Goal: Information Seeking & Learning: Learn about a topic

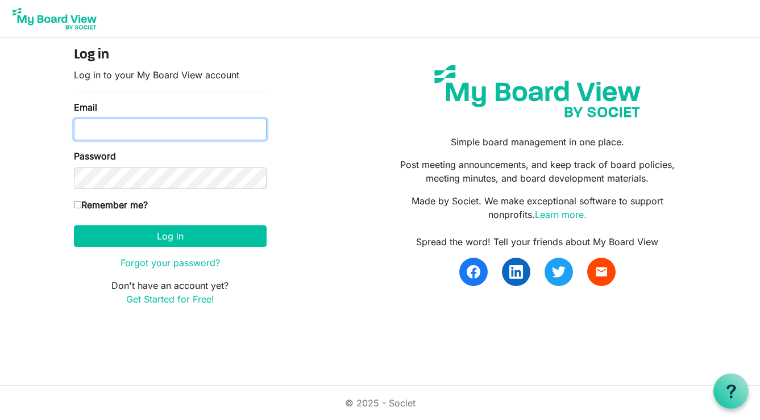
click at [132, 129] on input "Email" at bounding box center [170, 130] width 193 height 22
type input "sarahbriggs969@gmail.com"
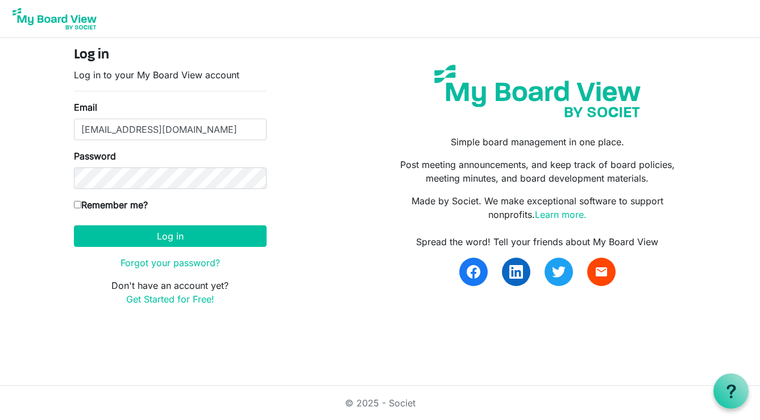
click at [77, 205] on input "Remember me?" at bounding box center [77, 204] width 7 height 7
checkbox input "true"
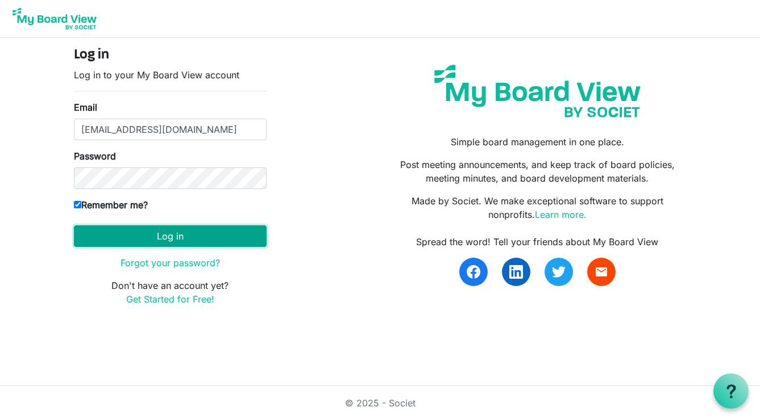
click at [168, 235] on button "Log in" at bounding box center [170, 237] width 193 height 22
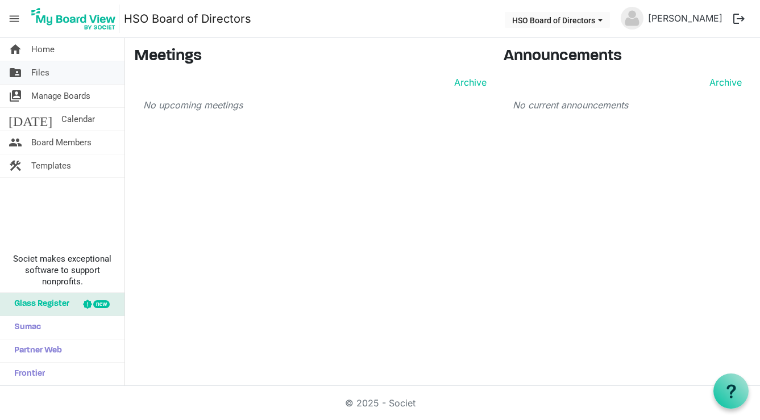
click at [37, 70] on span "Files" at bounding box center [40, 72] width 18 height 23
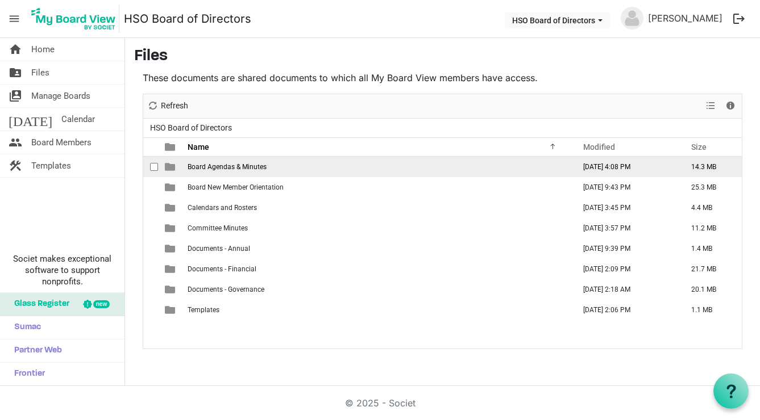
click at [197, 166] on span "Board Agendas & Minutes" at bounding box center [226, 167] width 79 height 8
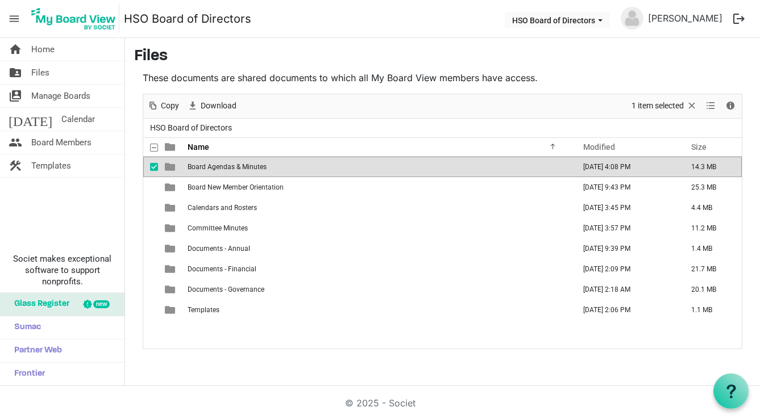
click at [197, 166] on span "Board Agendas & Minutes" at bounding box center [226, 167] width 79 height 8
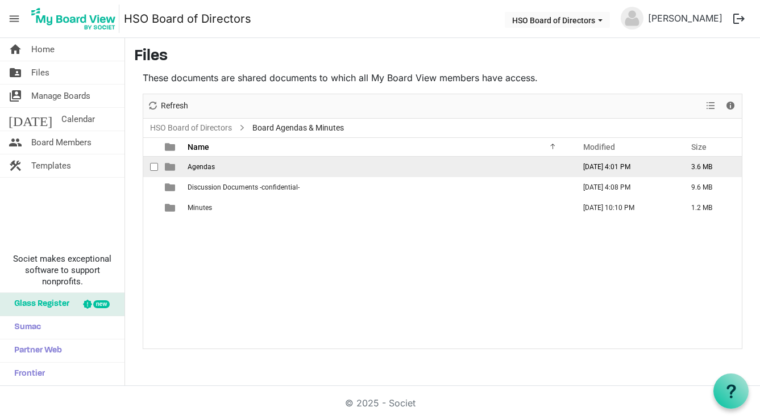
click at [198, 165] on span "Agendas" at bounding box center [200, 167] width 27 height 8
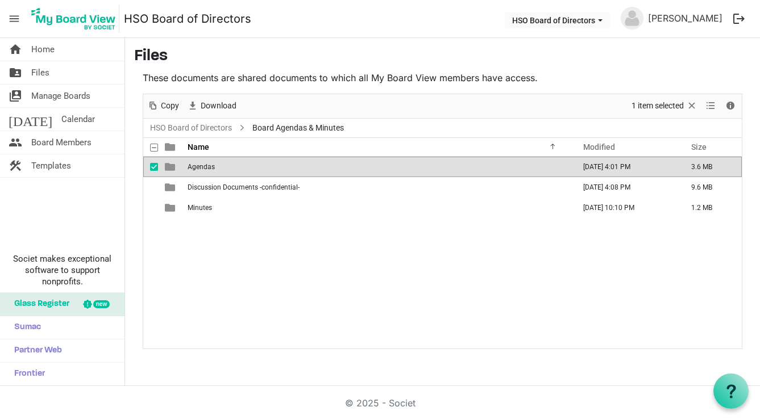
click at [198, 165] on span "Agendas" at bounding box center [200, 167] width 27 height 8
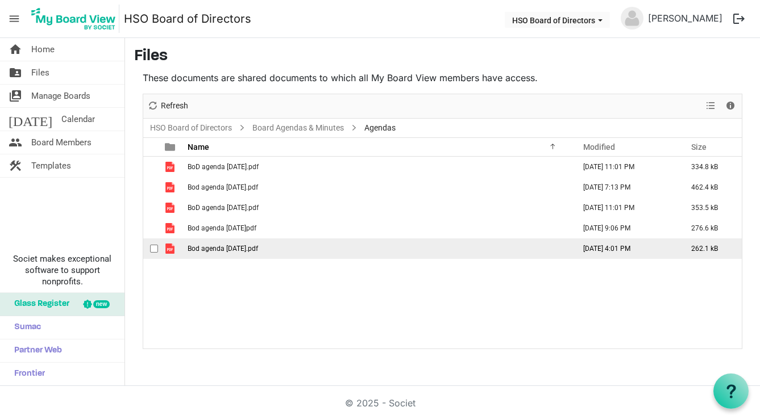
click at [153, 247] on span "checkbox" at bounding box center [154, 249] width 8 height 8
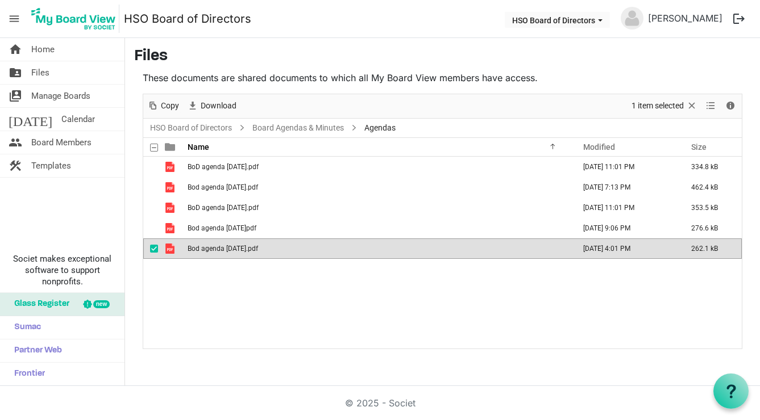
drag, startPoint x: 168, startPoint y: 249, endPoint x: -139, endPoint y: 65, distance: 358.6
click at [0, 65] on html "menu HSO Board of Directors HSO Board of Directors Sarah Briggs logout home Hom…" at bounding box center [380, 210] width 760 height 420
drag, startPoint x: 153, startPoint y: 248, endPoint x: -58, endPoint y: 119, distance: 247.4
click at [0, 119] on html "menu HSO Board of Directors HSO Board of Directors Sarah Briggs logout home Hom…" at bounding box center [380, 210] width 760 height 420
click at [212, 248] on span "Bod agenda 2025 September.pdf" at bounding box center [222, 249] width 70 height 8
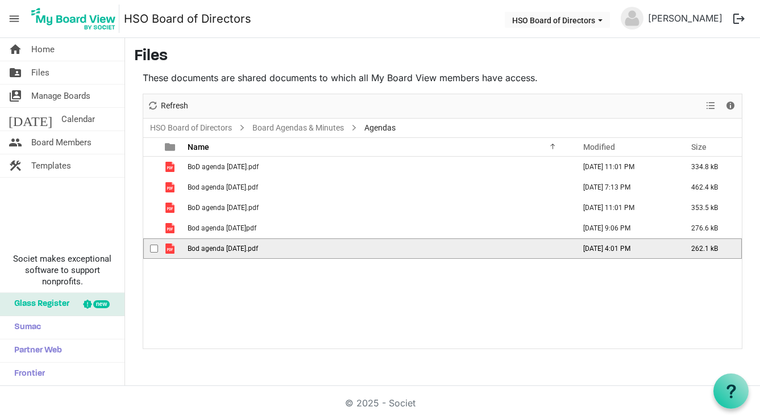
click at [212, 248] on span "Bod agenda 2025 September.pdf" at bounding box center [222, 249] width 70 height 8
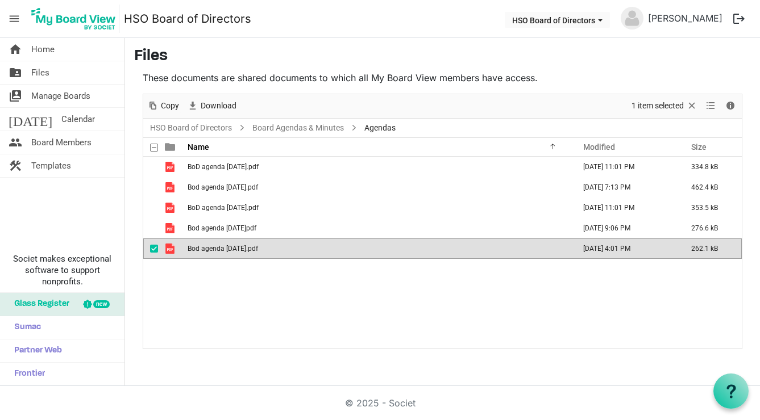
click at [599, 293] on div "BoD agenda 2025 January.pdf April 13, 2025 11:01 PM 334.8 kB Bod agenda 2025 Ju…" at bounding box center [442, 253] width 598 height 192
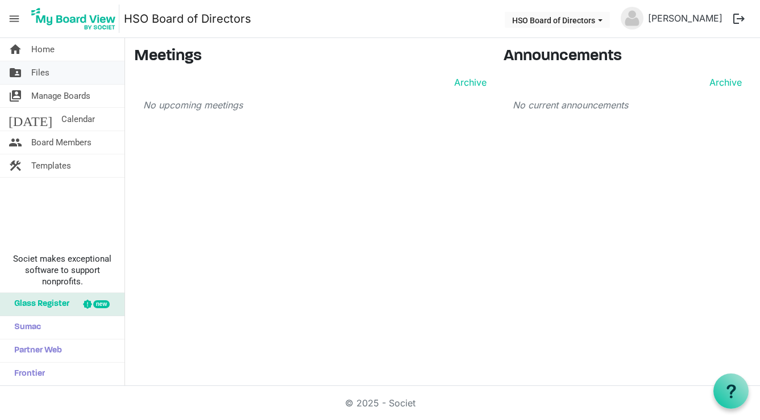
click at [40, 70] on span "Files" at bounding box center [40, 72] width 18 height 23
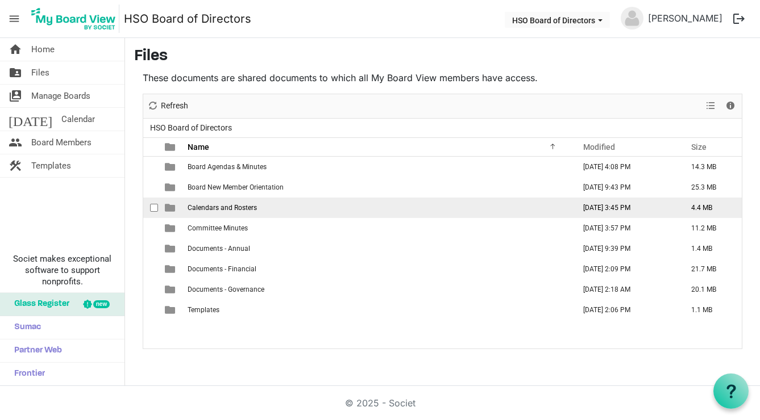
click at [169, 209] on span "is template cell column header type" at bounding box center [170, 208] width 10 height 10
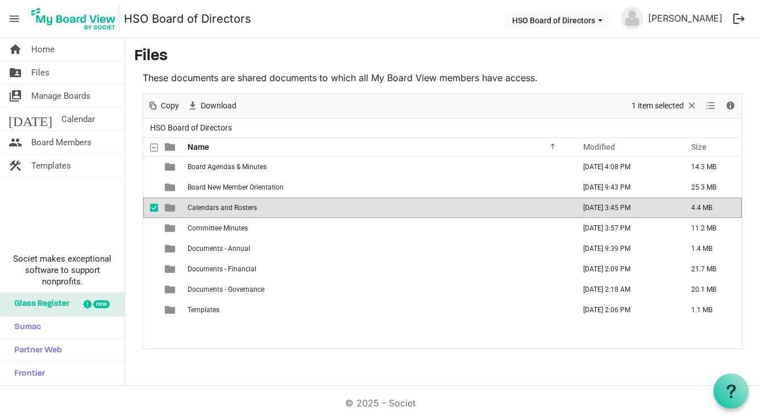
click at [169, 209] on span "is template cell column header type" at bounding box center [170, 208] width 10 height 10
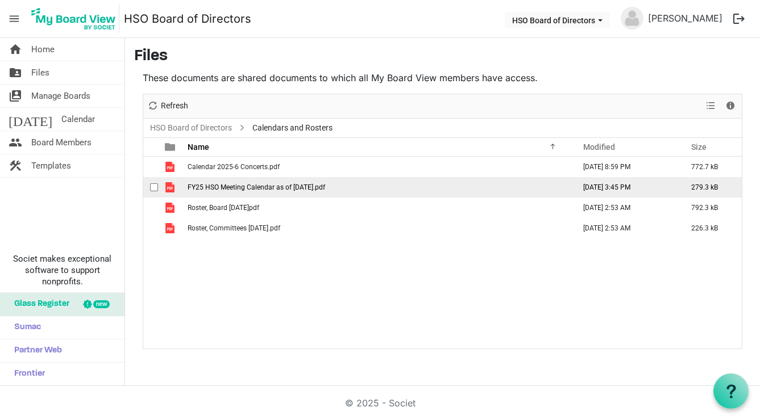
click at [224, 188] on span "FY25 HSO Meeting Calendar as of [DATE].pdf" at bounding box center [255, 188] width 137 height 8
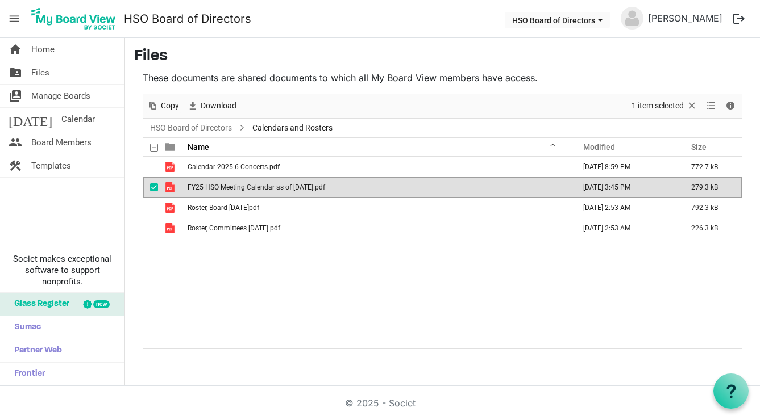
click at [255, 186] on span "FY25 HSO Meeting Calendar as of [DATE].pdf" at bounding box center [255, 188] width 137 height 8
click at [490, 296] on div "Calendar 2025-6 Concerts.pdf [DATE] 8:59 PM 772.7 kB FY25 HSO Meeting Calendar …" at bounding box center [442, 253] width 598 height 192
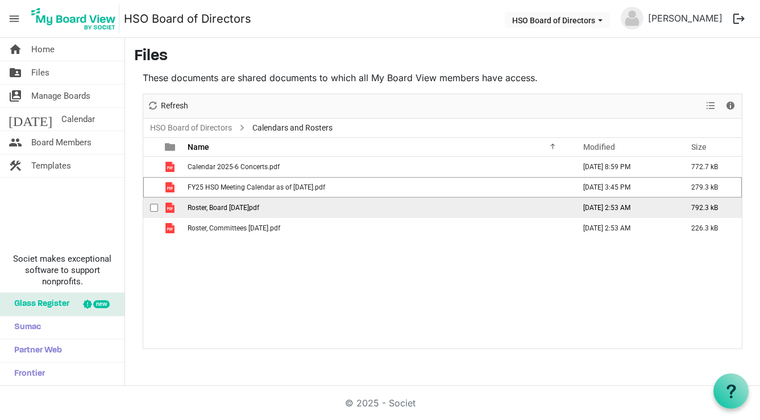
click at [153, 207] on span "checkbox" at bounding box center [154, 208] width 8 height 8
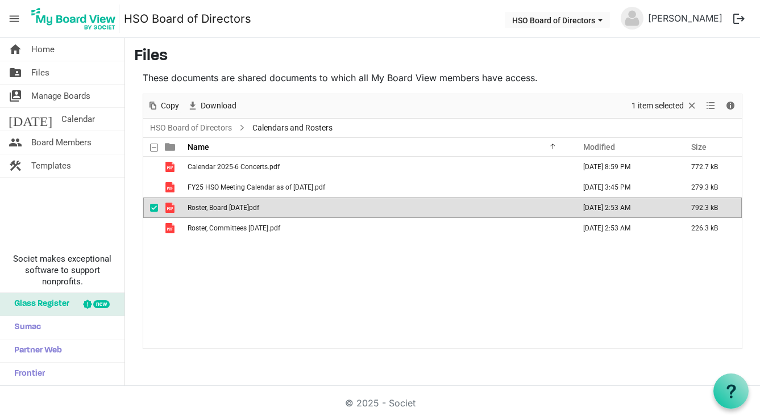
click at [199, 208] on span "Roster, Board [DATE]pdf" at bounding box center [223, 208] width 72 height 8
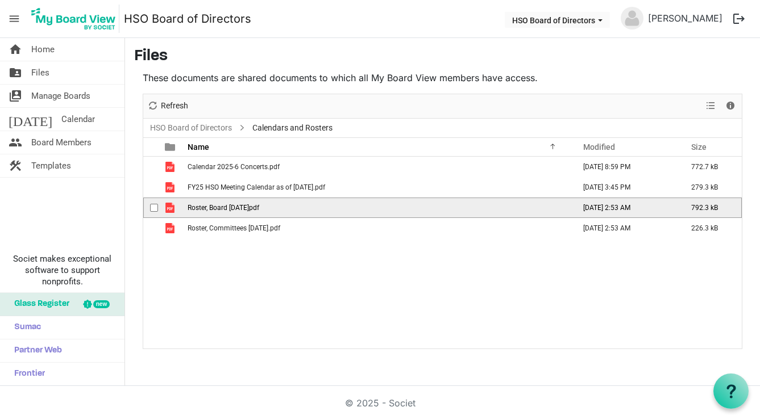
click at [199, 208] on span "Roster, Board 2025 May.pdf" at bounding box center [223, 208] width 72 height 8
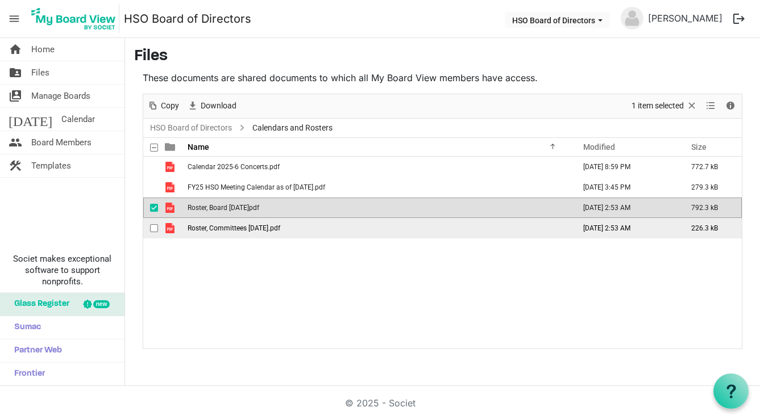
click at [154, 228] on span "checkbox" at bounding box center [154, 228] width 8 height 8
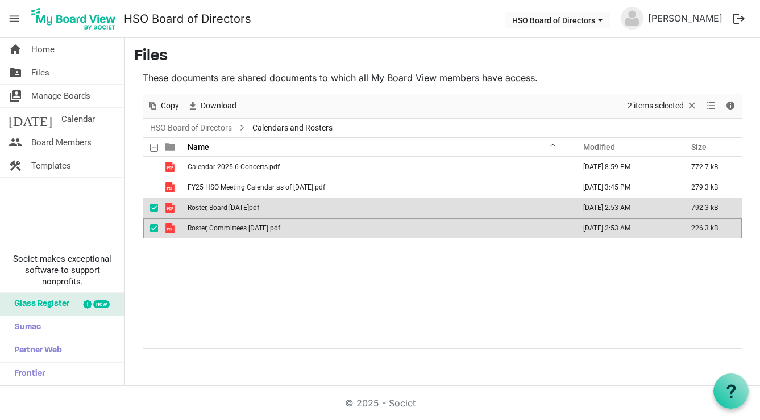
click at [154, 207] on span "checkbox" at bounding box center [154, 208] width 8 height 8
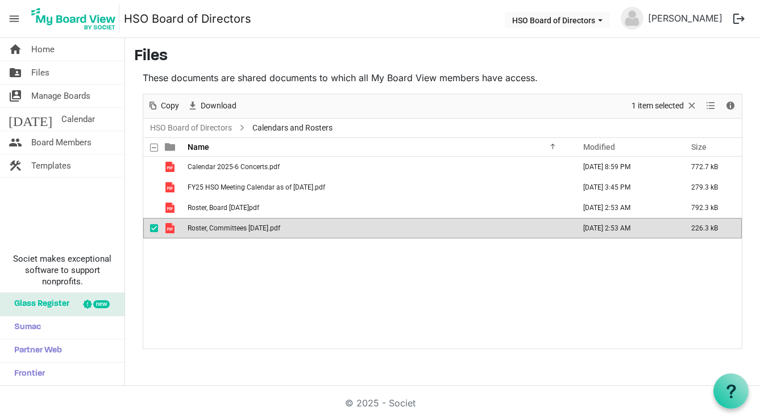
click at [249, 229] on span "Roster, Committees 2025 June.pdf" at bounding box center [233, 228] width 93 height 8
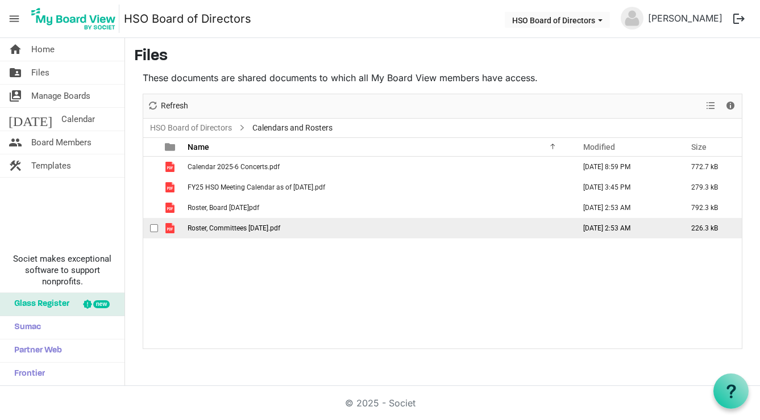
click at [249, 229] on span "Roster, Committees 2025 June.pdf" at bounding box center [233, 228] width 93 height 8
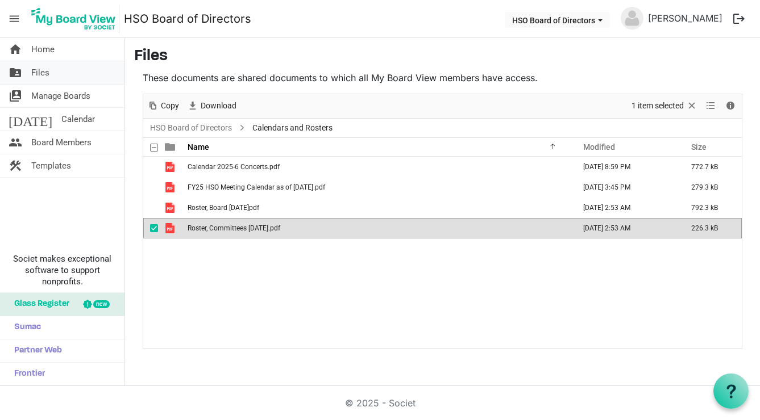
click at [48, 72] on span "Files" at bounding box center [40, 72] width 18 height 23
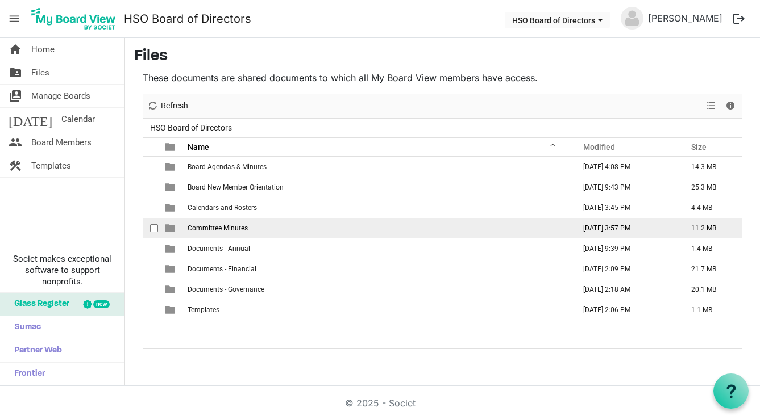
click at [170, 227] on span "is template cell column header type" at bounding box center [170, 228] width 10 height 10
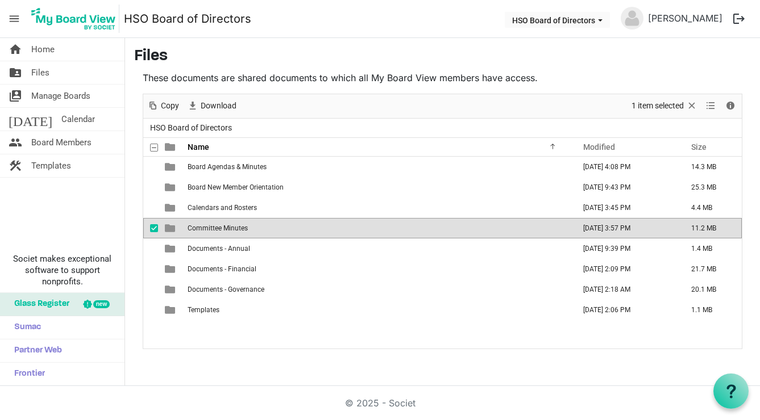
click at [172, 227] on span "is template cell column header type" at bounding box center [170, 228] width 10 height 10
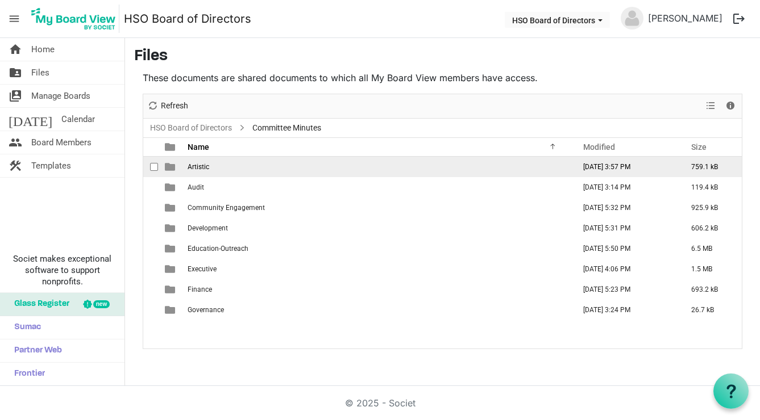
click at [200, 166] on span "Artistic" at bounding box center [198, 167] width 22 height 8
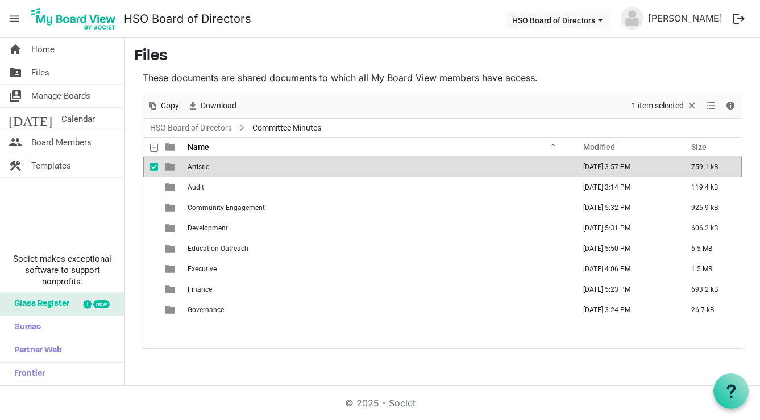
click at [200, 166] on span "Artistic" at bounding box center [198, 167] width 22 height 8
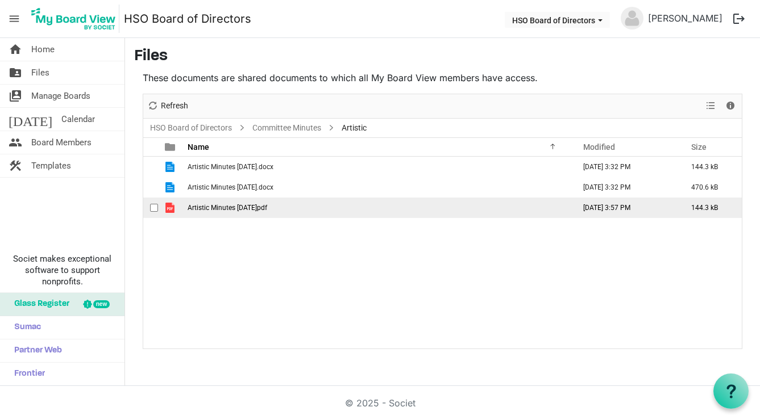
click at [156, 209] on span "checkbox" at bounding box center [154, 208] width 8 height 8
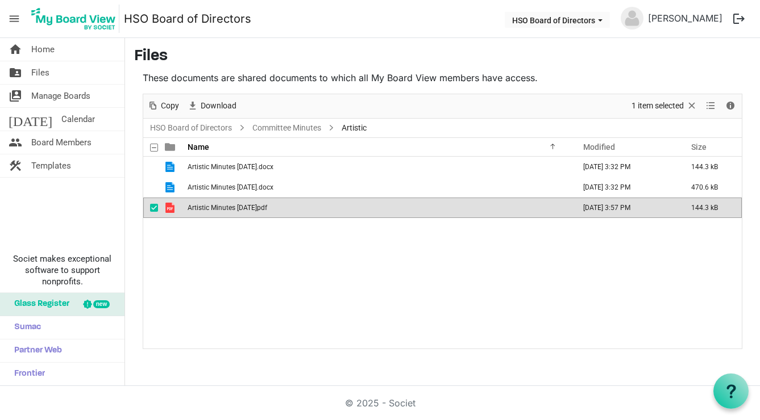
click at [215, 206] on span "Artistic Minutes 2025 Sept.pdf" at bounding box center [227, 208] width 80 height 8
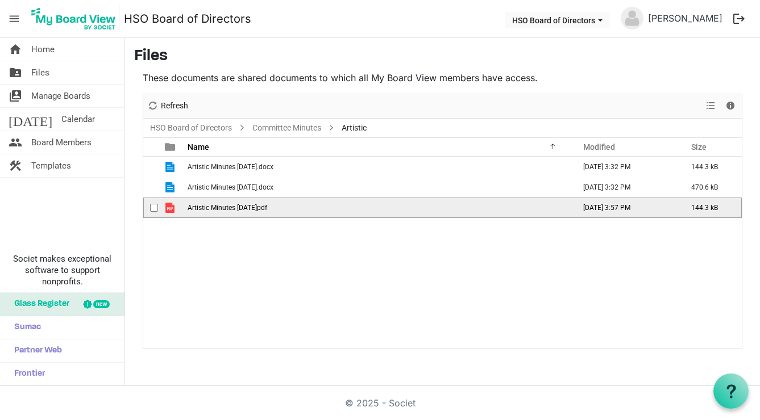
click at [215, 206] on span "Artistic Minutes 2025 Sept.pdf" at bounding box center [227, 208] width 80 height 8
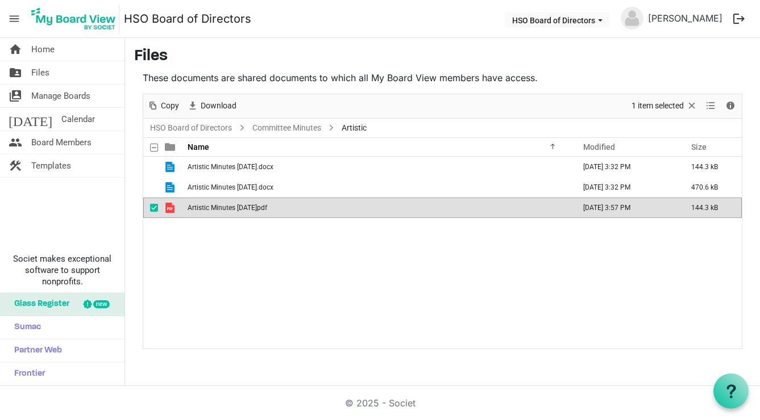
click at [514, 307] on div "Artistic Minutes 2024 December.docx April 22, 2025 3:32 PM 144.3 kB Artistic Mi…" at bounding box center [442, 253] width 598 height 192
drag, startPoint x: 36, startPoint y: 72, endPoint x: 41, endPoint y: 76, distance: 6.1
click at [36, 72] on span "Files" at bounding box center [40, 72] width 18 height 23
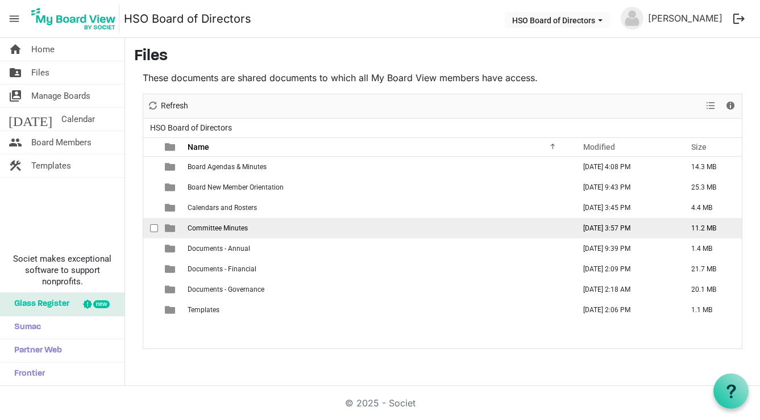
click at [220, 228] on span "Committee Minutes" at bounding box center [217, 228] width 60 height 8
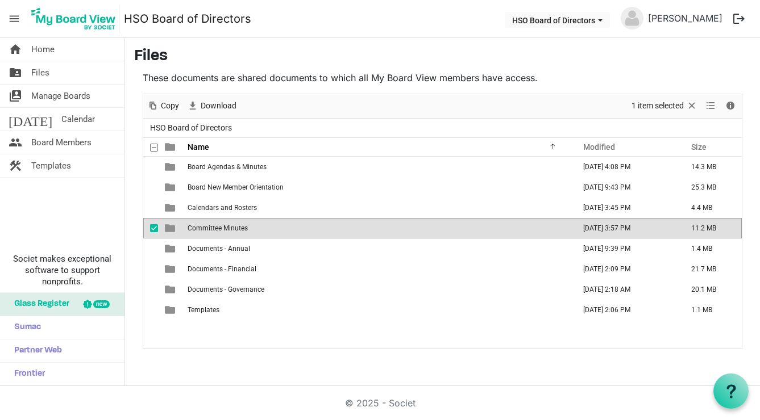
click at [220, 228] on span "Committee Minutes" at bounding box center [217, 228] width 60 height 8
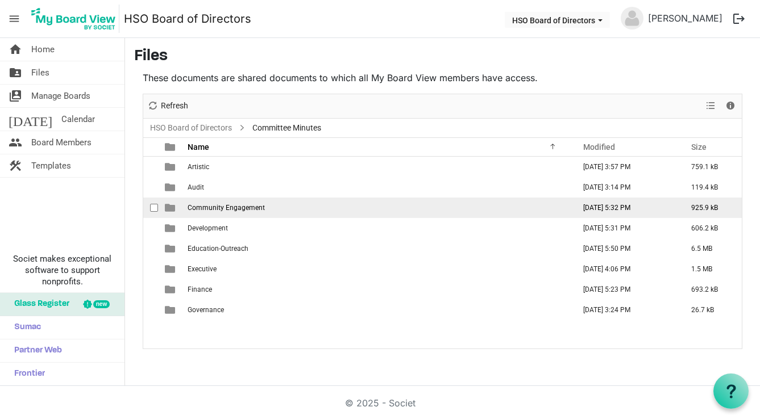
click at [215, 207] on span "Community Engagement" at bounding box center [225, 208] width 77 height 8
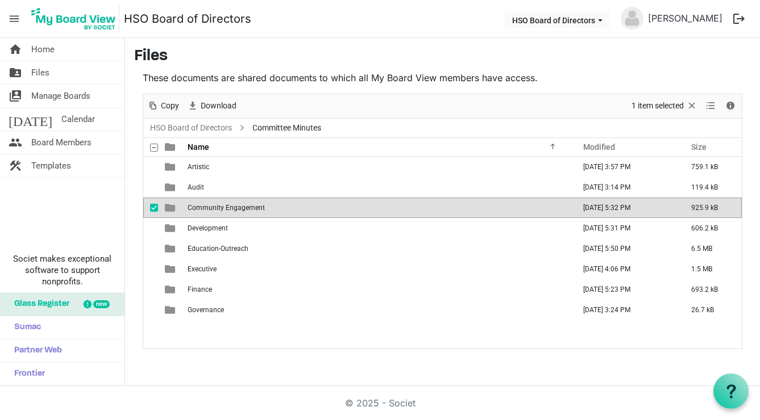
click at [215, 207] on span "Community Engagement" at bounding box center [225, 208] width 77 height 8
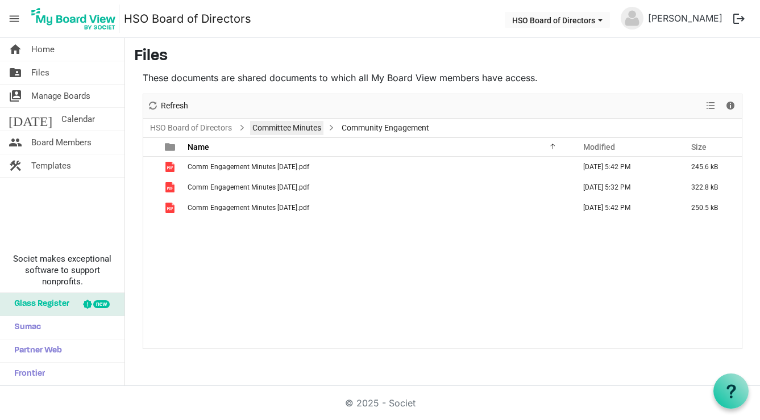
drag, startPoint x: 281, startPoint y: 127, endPoint x: 290, endPoint y: 132, distance: 10.2
click at [282, 127] on link "Committee Minutes" at bounding box center [286, 128] width 73 height 14
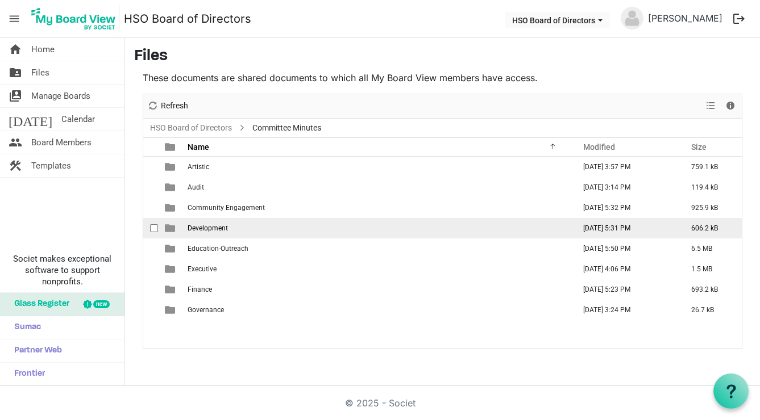
click at [216, 228] on span "Development" at bounding box center [207, 228] width 40 height 8
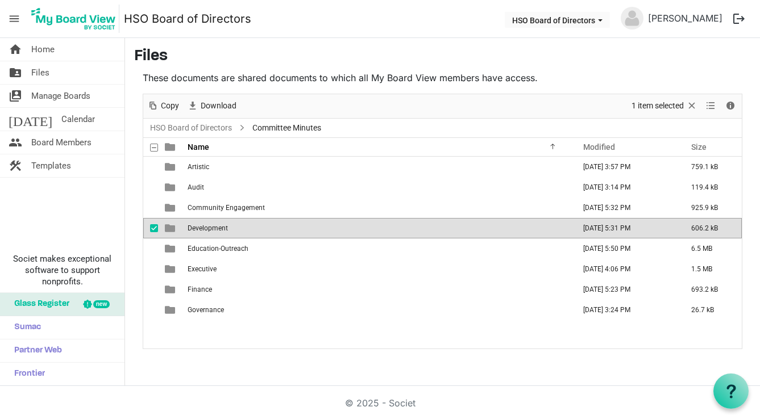
click at [216, 228] on span "Development" at bounding box center [207, 228] width 40 height 8
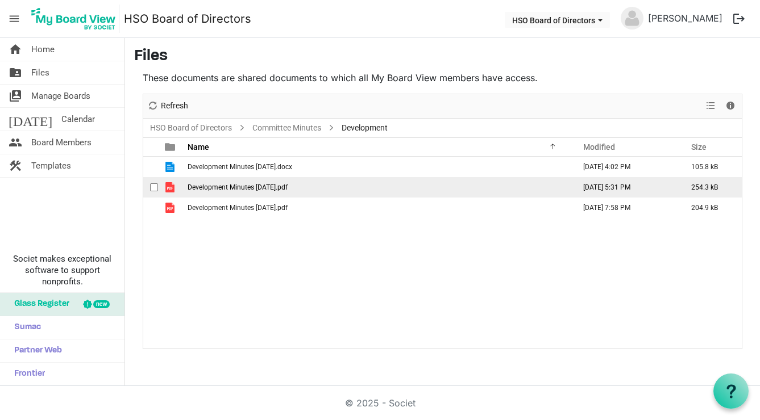
click at [156, 186] on span "checkbox" at bounding box center [154, 188] width 8 height 8
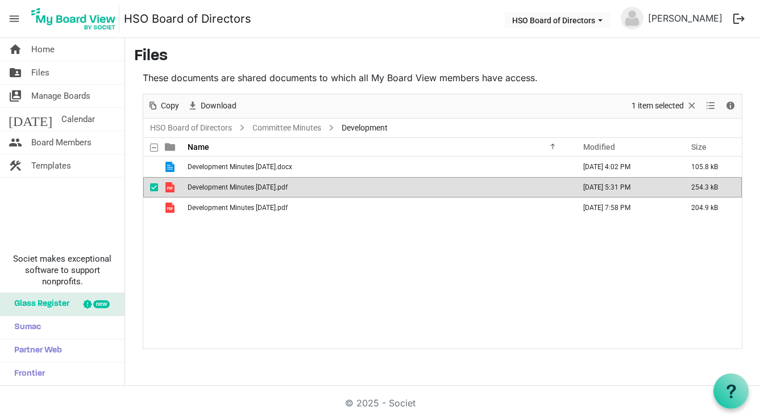
click at [213, 186] on span "Development Minutes [DATE].pdf" at bounding box center [237, 188] width 100 height 8
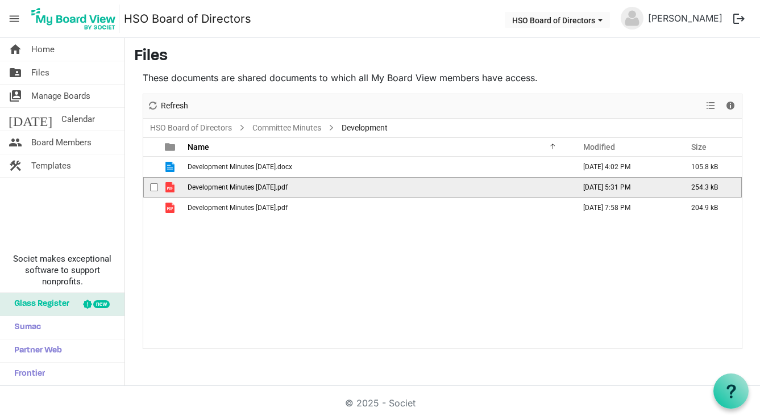
click at [214, 186] on span "Development Minutes [DATE].pdf" at bounding box center [237, 188] width 100 height 8
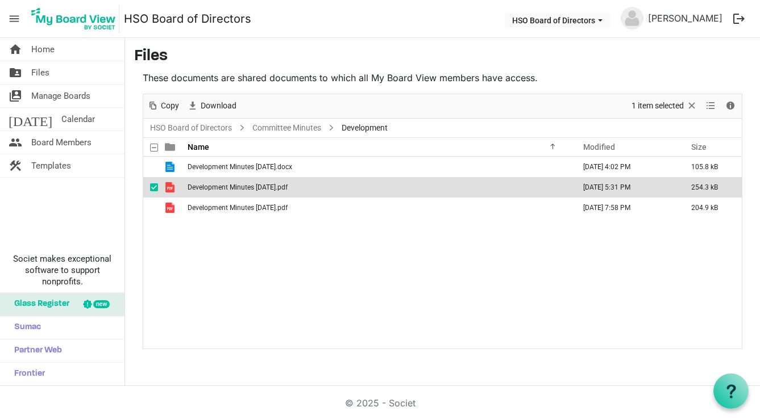
click at [614, 266] on div "Development Minutes 2025 April.docx April 25, 2025 4:02 PM 105.8 kB Development…" at bounding box center [442, 253] width 598 height 192
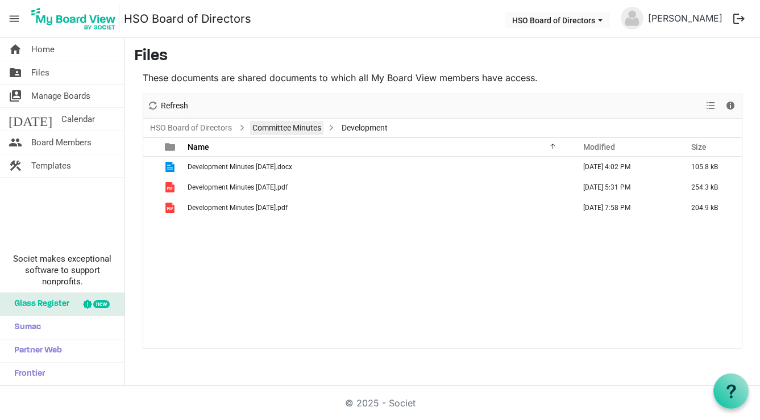
click at [289, 126] on link "Committee Minutes" at bounding box center [286, 128] width 73 height 14
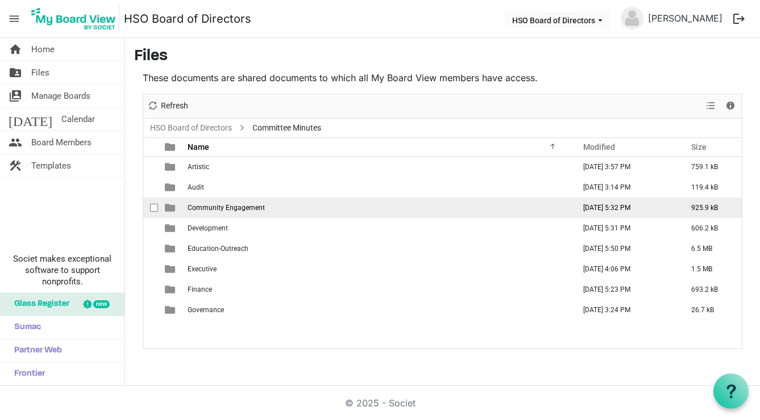
click at [228, 206] on span "Community Engagement" at bounding box center [225, 208] width 77 height 8
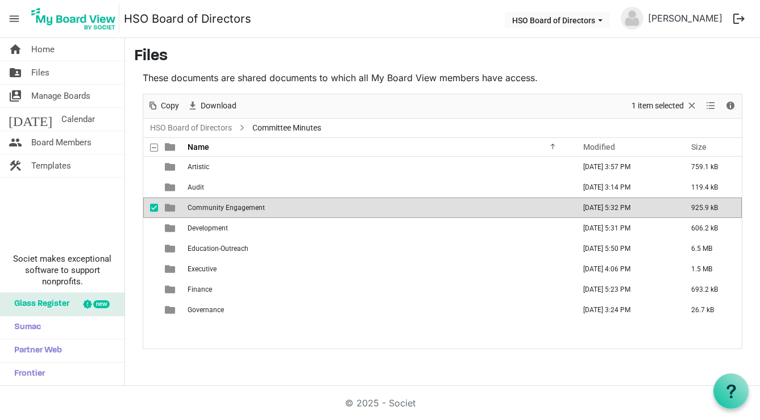
drag, startPoint x: 228, startPoint y: 206, endPoint x: 316, endPoint y: 211, distance: 88.2
click at [229, 206] on span "Community Engagement" at bounding box center [225, 208] width 77 height 8
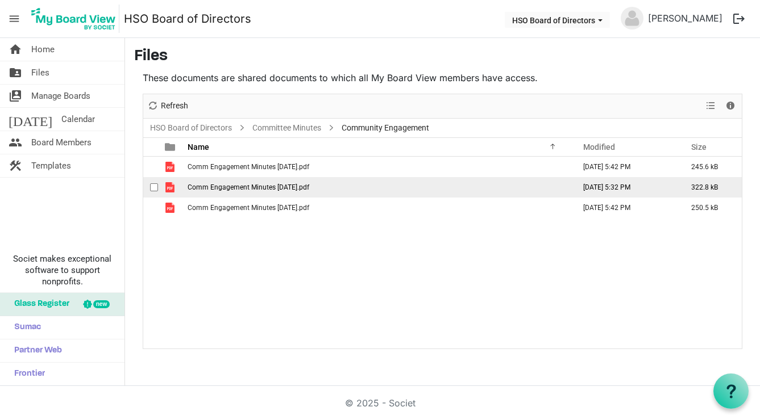
click at [153, 186] on span "checkbox" at bounding box center [154, 188] width 8 height 8
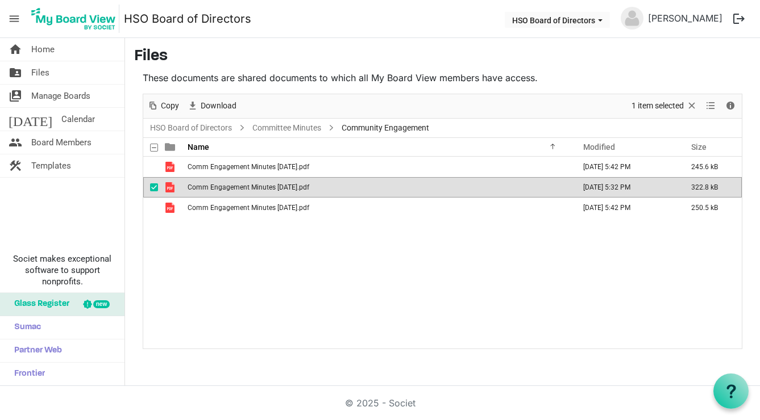
click at [548, 262] on div "Comm Engagement Minutes 2025 April.pdf June 19, 2025 5:42 PM 245.6 kB Comm Enga…" at bounding box center [442, 253] width 598 height 192
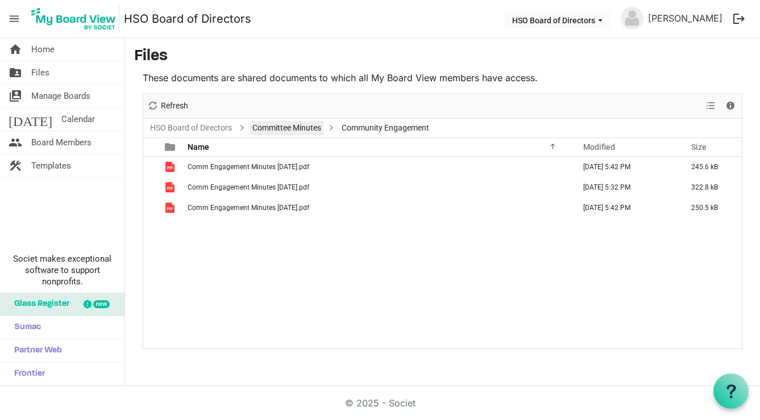
click at [287, 126] on link "Committee Minutes" at bounding box center [286, 128] width 73 height 14
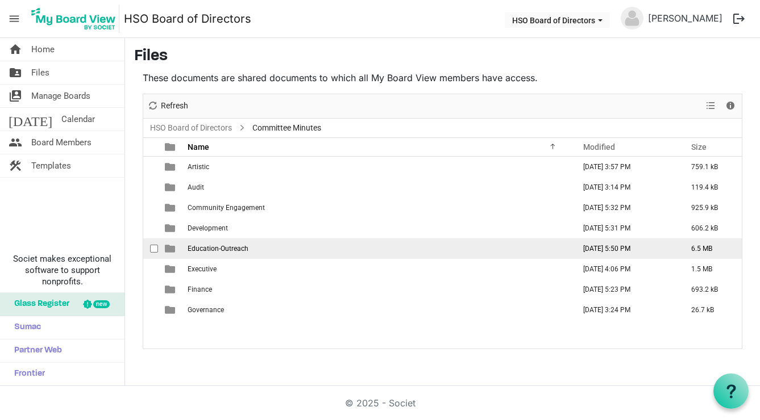
click at [199, 248] on span "Education-Outreach" at bounding box center [217, 249] width 61 height 8
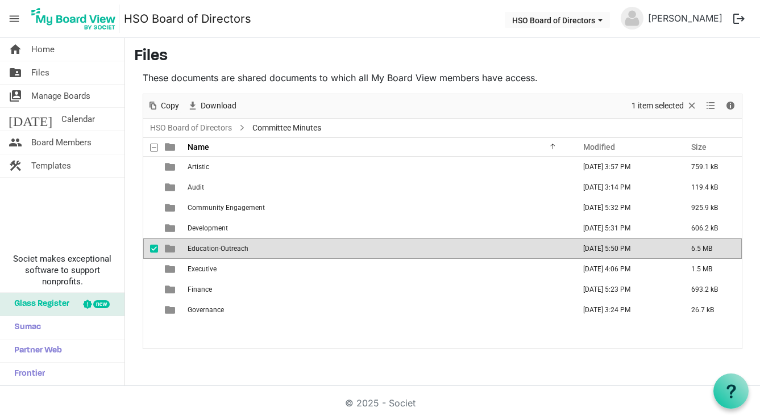
click at [199, 248] on span "Education-Outreach" at bounding box center [217, 249] width 61 height 8
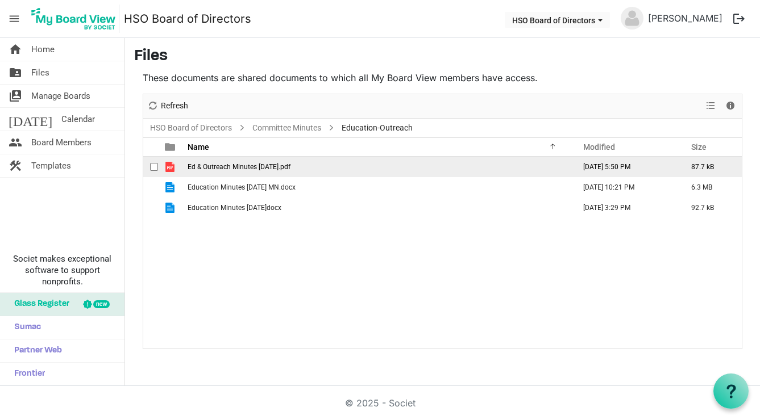
click at [155, 165] on span "checkbox" at bounding box center [154, 167] width 8 height 8
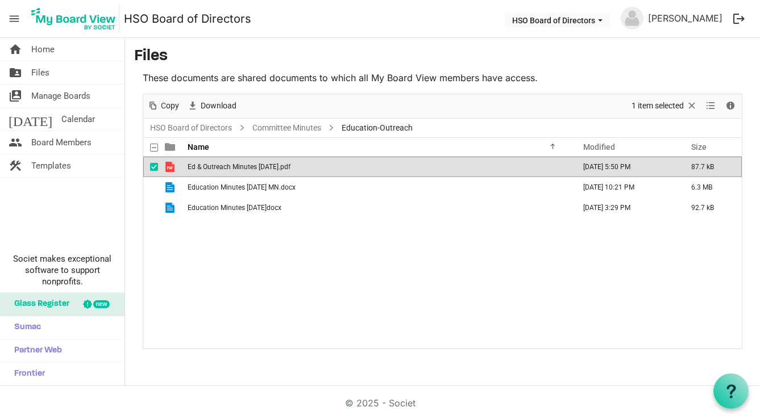
click at [243, 166] on span "Ed & Outreach Minutes 2025 June.pdf" at bounding box center [238, 167] width 103 height 8
click at [153, 166] on span "checkbox" at bounding box center [154, 167] width 8 height 8
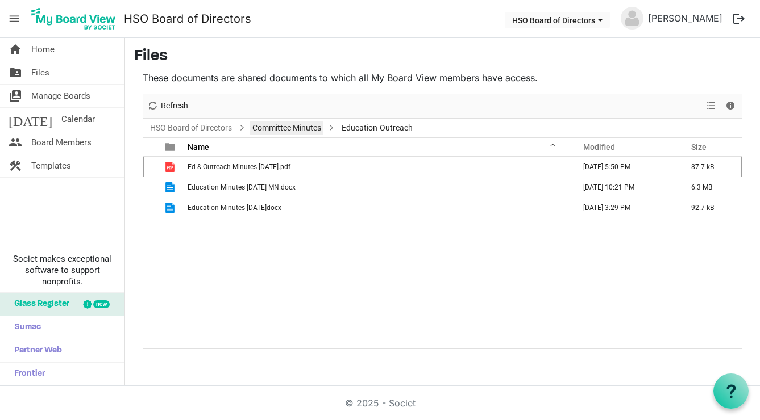
click at [298, 127] on link "Committee Minutes" at bounding box center [286, 128] width 73 height 14
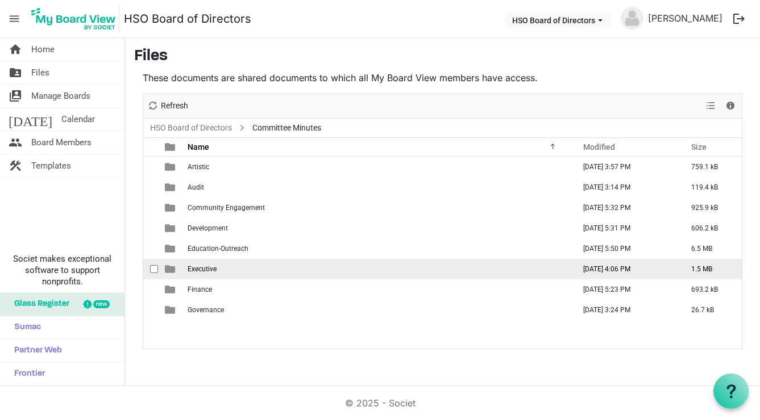
click at [202, 269] on span "Executive" at bounding box center [201, 269] width 29 height 8
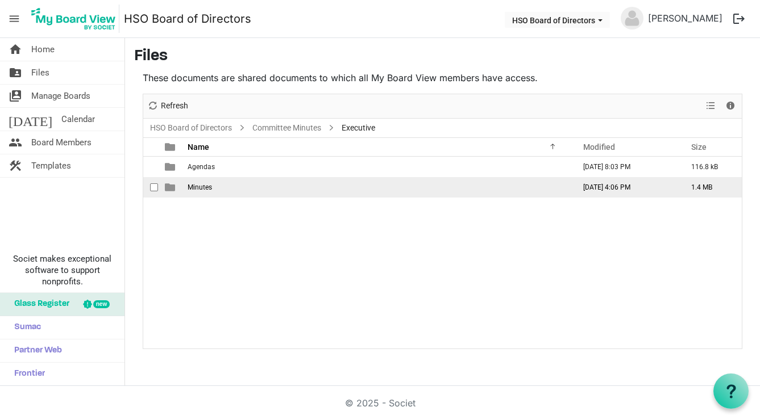
click at [198, 186] on span "Minutes" at bounding box center [199, 188] width 24 height 8
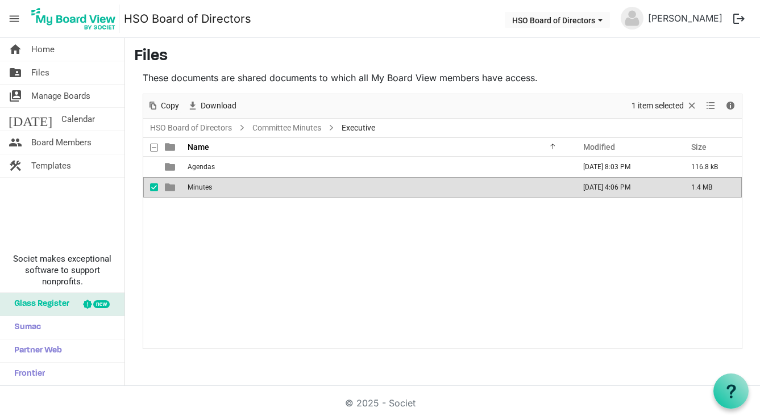
click at [198, 186] on span "Minutes" at bounding box center [199, 188] width 24 height 8
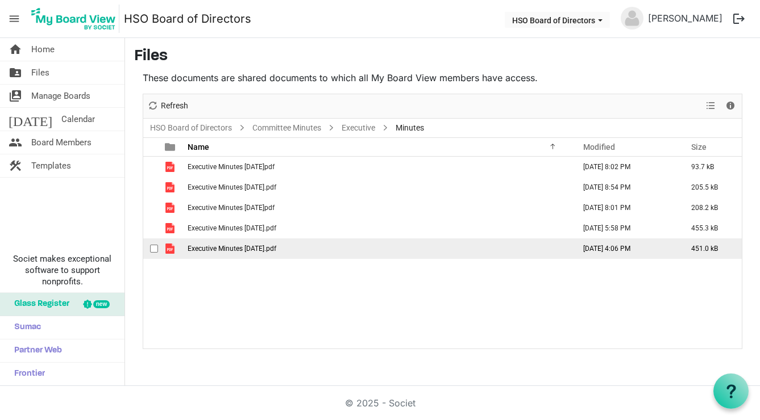
click at [154, 247] on span "checkbox" at bounding box center [154, 249] width 8 height 8
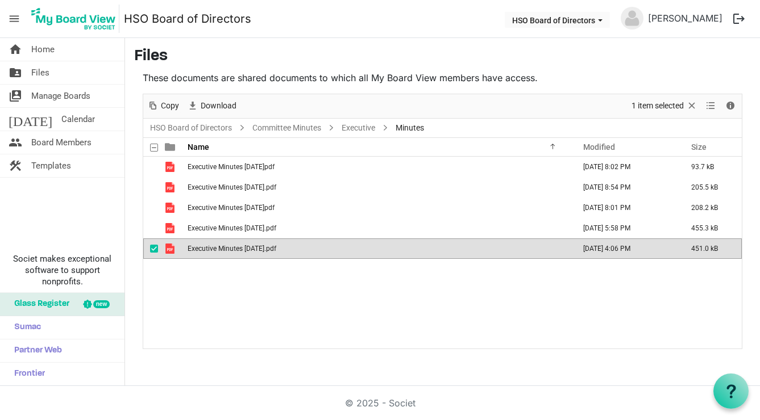
click at [232, 248] on span "Executive Minutes 2025 September.pdf" at bounding box center [231, 249] width 89 height 8
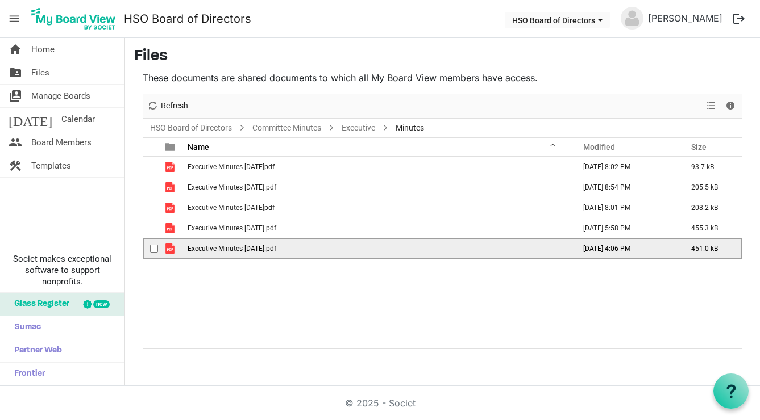
click at [232, 248] on span "Executive Minutes 2025 September.pdf" at bounding box center [231, 249] width 89 height 8
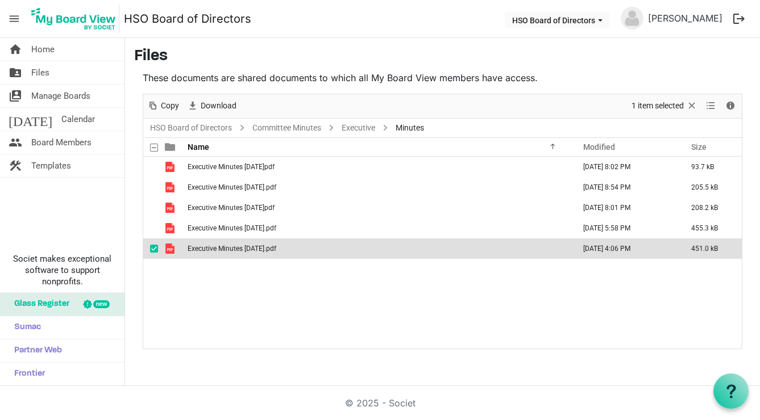
click at [532, 309] on div "Executive Minutes 2024 Dec.pdf April 16, 2025 8:02 PM 93.7 kB Executive Minutes…" at bounding box center [442, 253] width 598 height 192
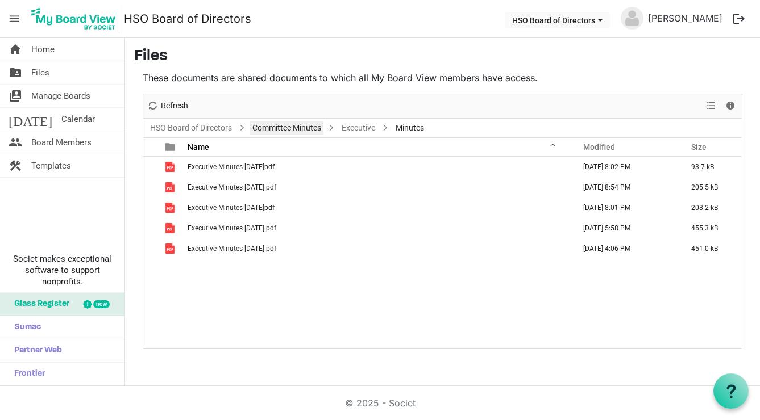
click at [281, 127] on link "Committee Minutes" at bounding box center [286, 128] width 73 height 14
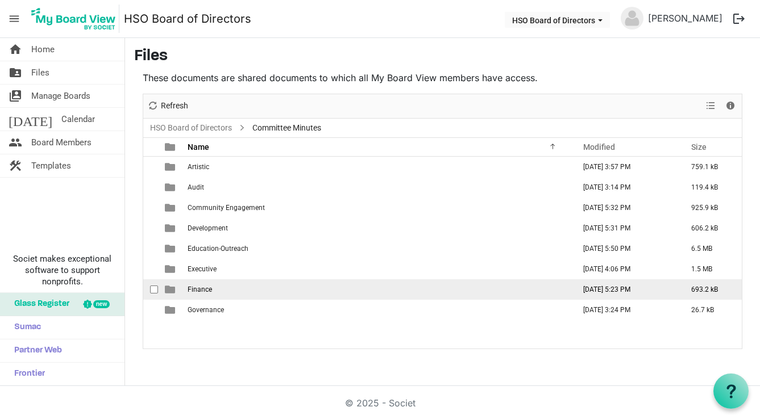
click at [200, 287] on span "Finance" at bounding box center [199, 290] width 24 height 8
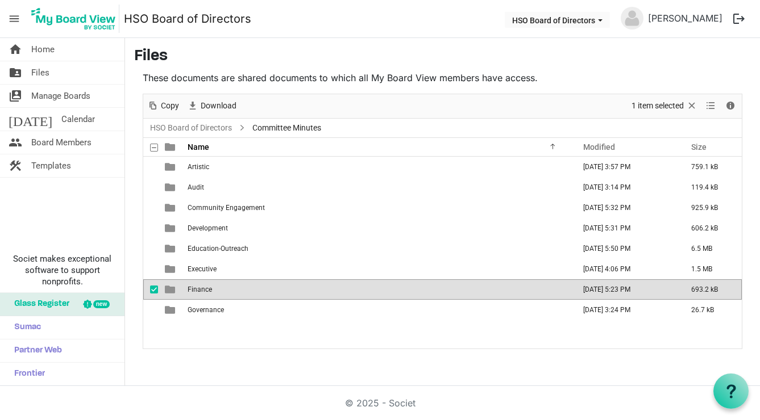
click at [200, 287] on span "Finance" at bounding box center [199, 290] width 24 height 8
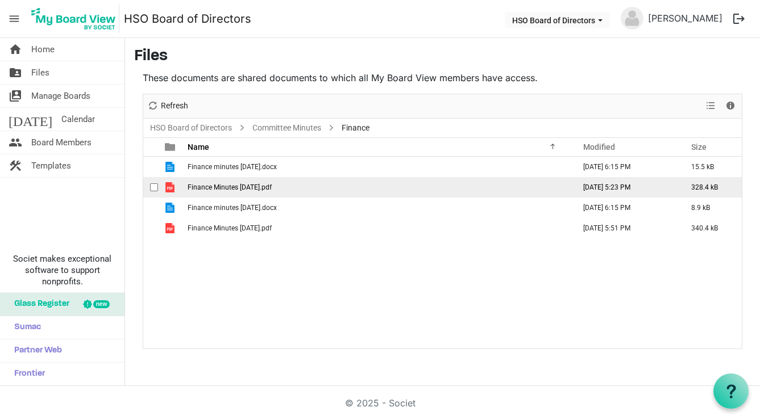
click at [154, 185] on span "checkbox" at bounding box center [154, 188] width 8 height 8
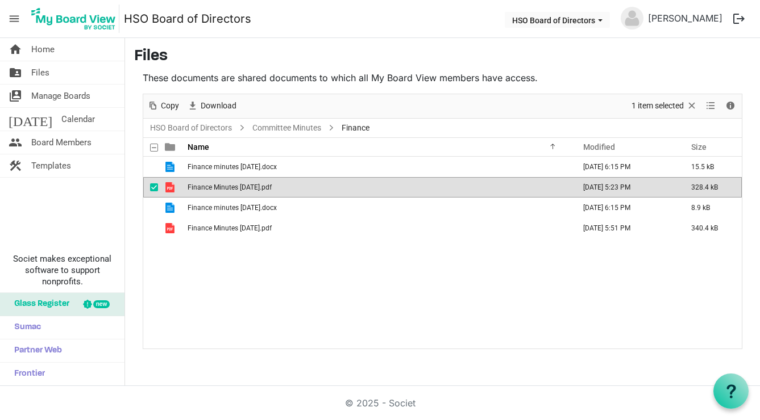
click at [236, 187] on span "Finance Minutes 2025 August.pdf" at bounding box center [229, 188] width 84 height 8
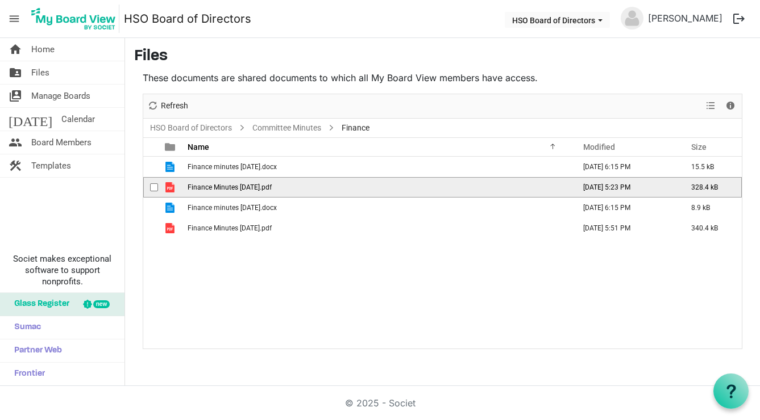
click at [236, 187] on span "Finance Minutes 2025 August.pdf" at bounding box center [229, 188] width 84 height 8
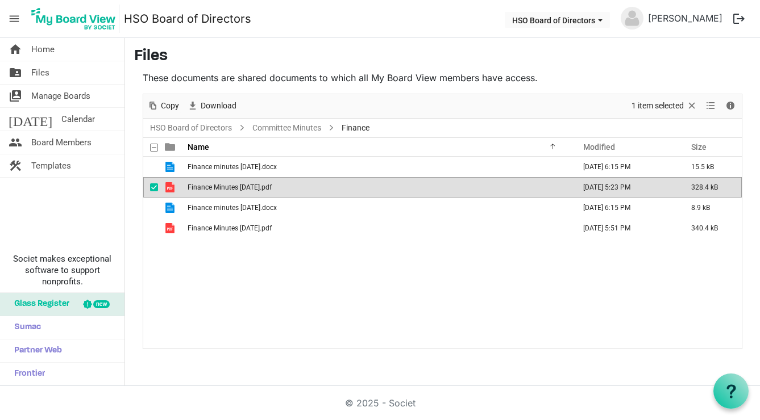
click at [526, 284] on div "Finance minutes 2025 April.docx April 15, 2025 6:15 PM 15.5 kB Finance Minutes …" at bounding box center [442, 253] width 598 height 192
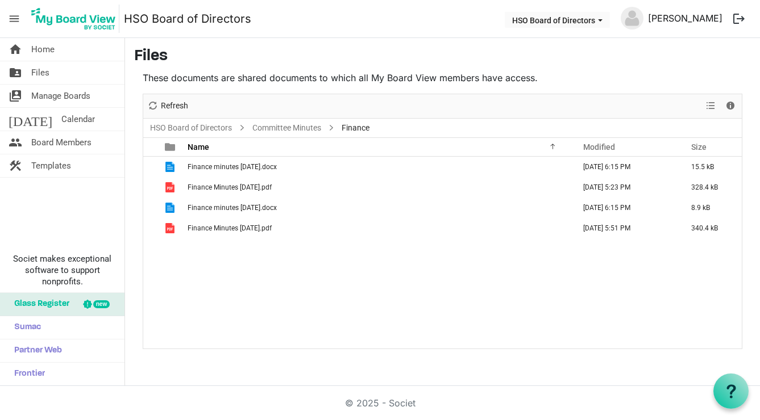
click at [684, 16] on link "[PERSON_NAME]" at bounding box center [685, 18] width 84 height 23
